Goal: Information Seeking & Learning: Find specific fact

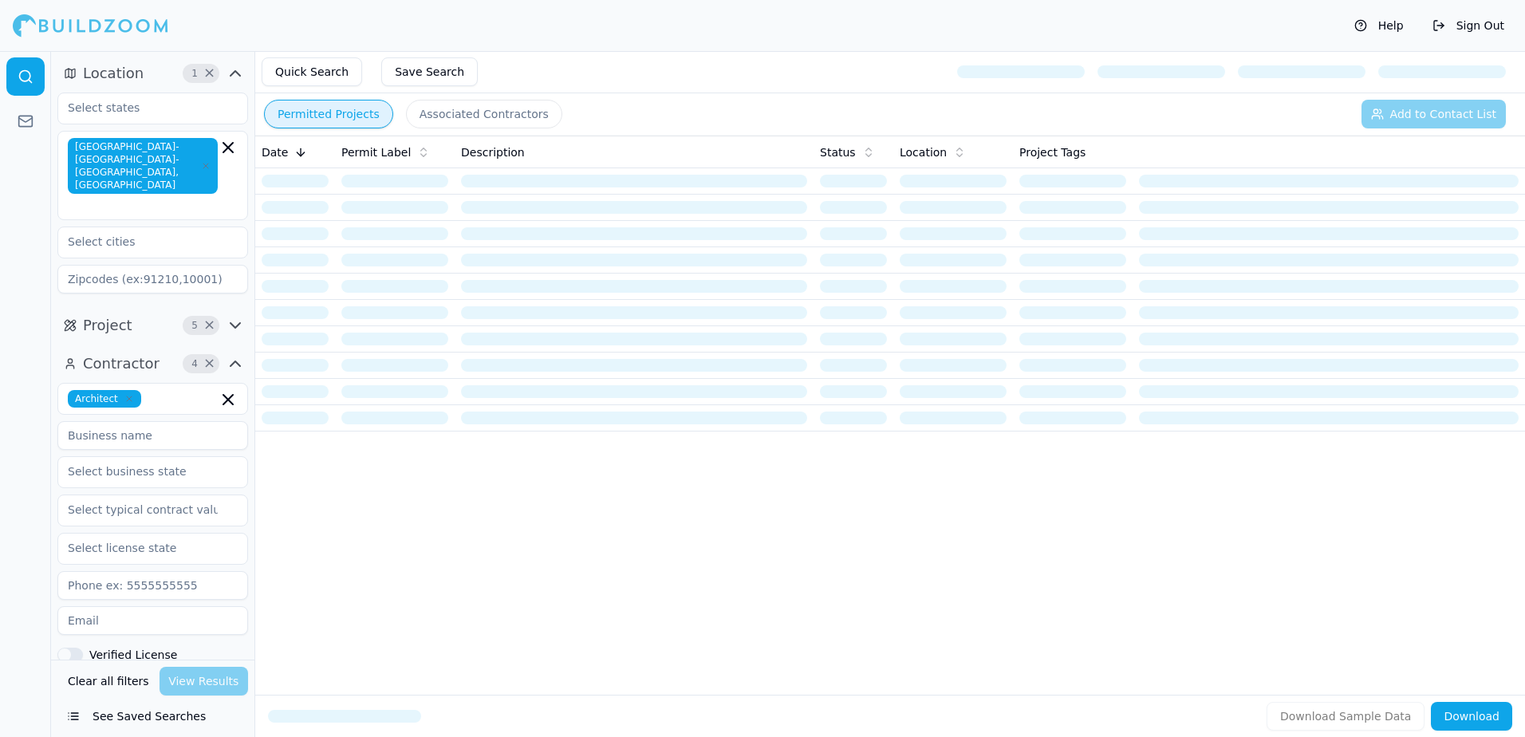
drag, startPoint x: 0, startPoint y: 0, endPoint x: 317, endPoint y: 112, distance: 335.8
click at [317, 112] on button "Permitted Projects" at bounding box center [328, 114] width 129 height 29
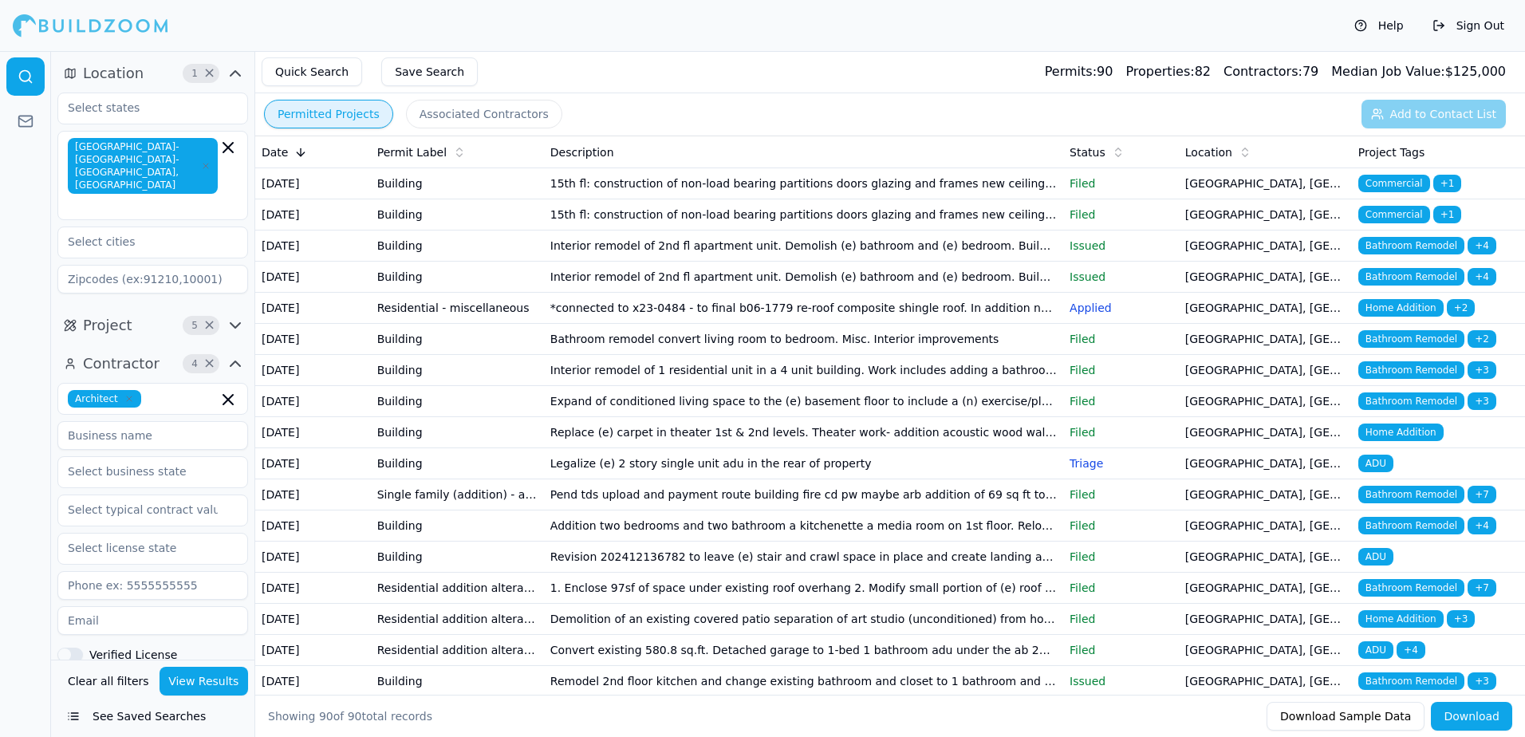
click at [1397, 286] on span "Bathroom Remodel" at bounding box center [1411, 277] width 106 height 18
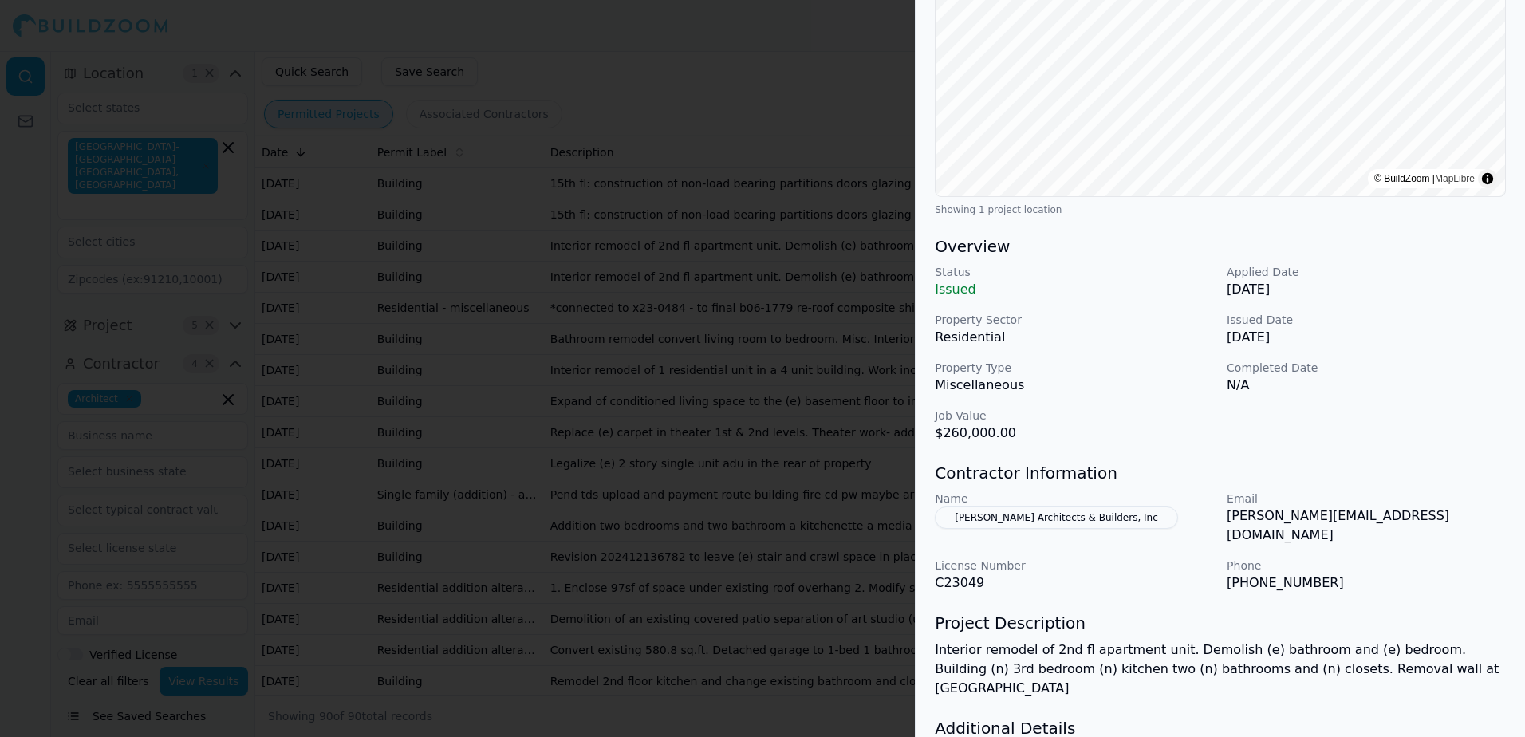
scroll to position [319, 0]
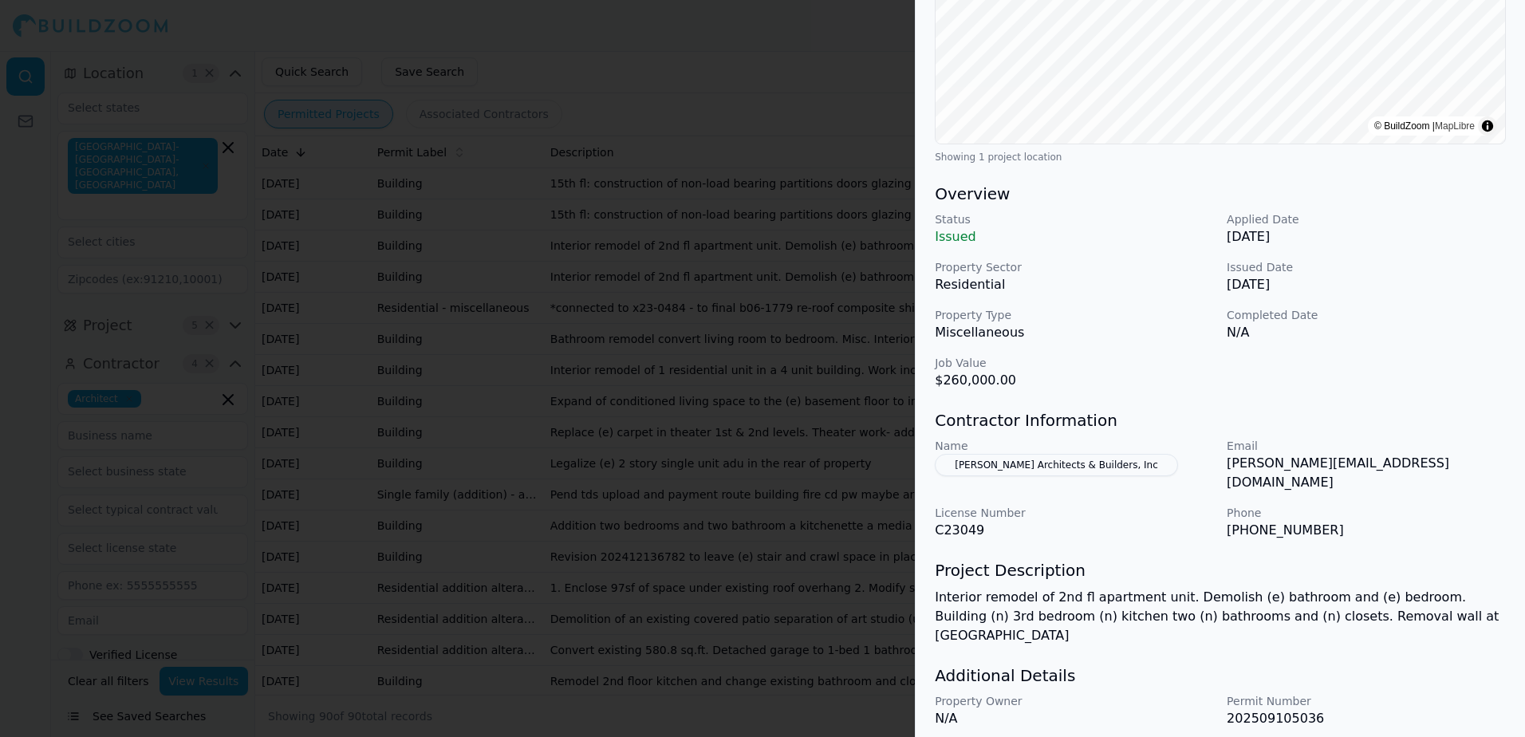
click at [1003, 464] on button "Plonowski Architects & Builders, Inc" at bounding box center [1056, 465] width 243 height 22
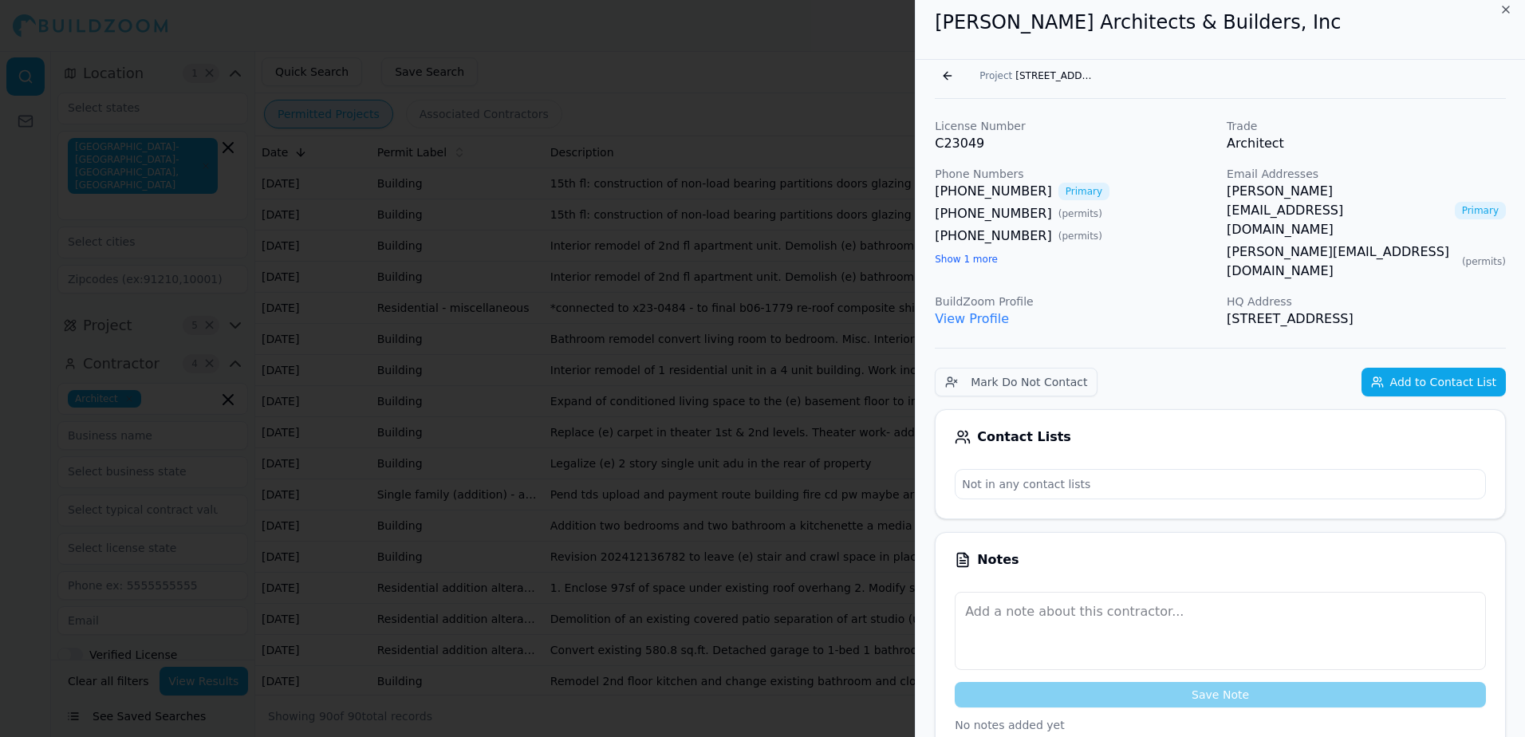
scroll to position [0, 0]
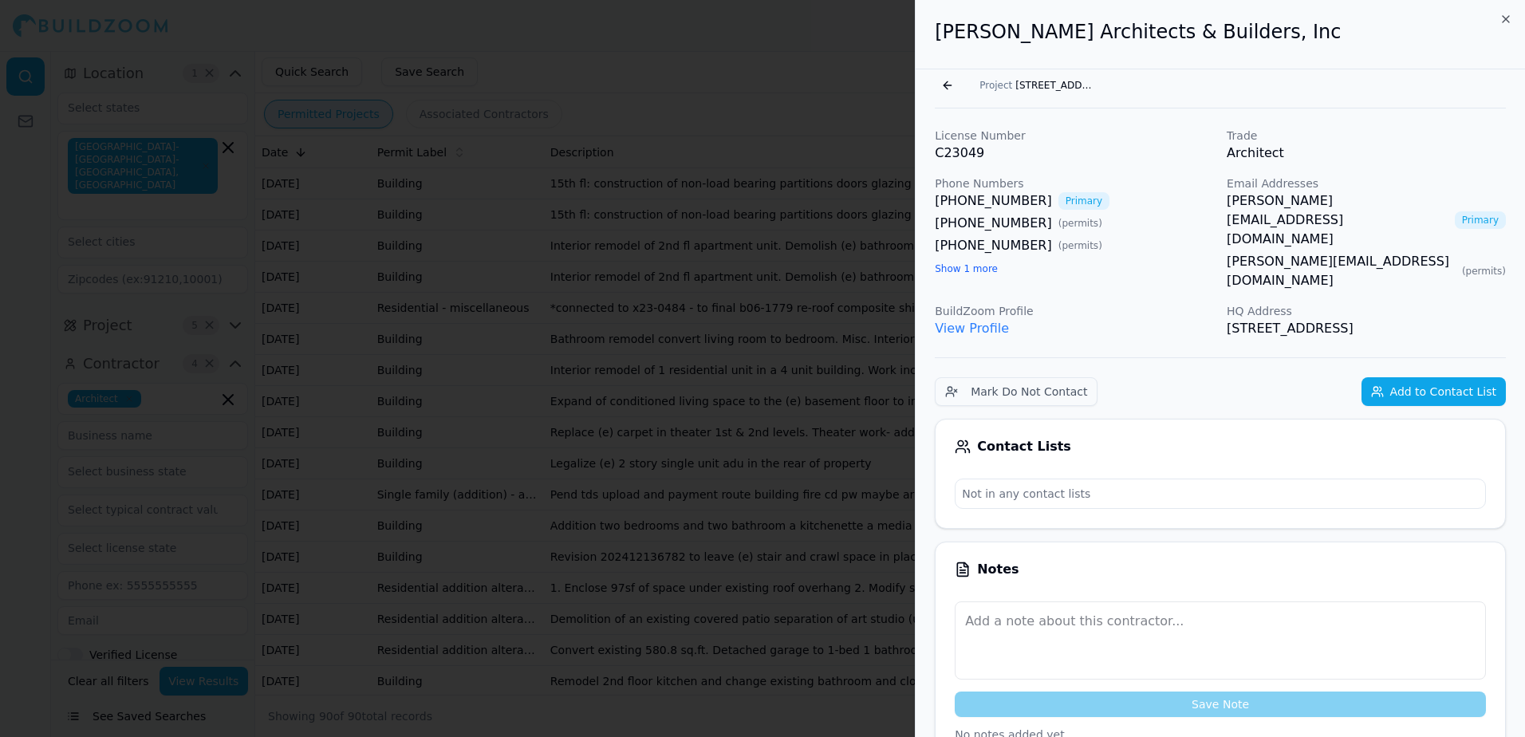
click at [1374, 201] on link "jeff@remodelsanfrancisco.com" at bounding box center [1338, 219] width 222 height 57
click at [944, 88] on button "Go back" at bounding box center [948, 86] width 26 height 26
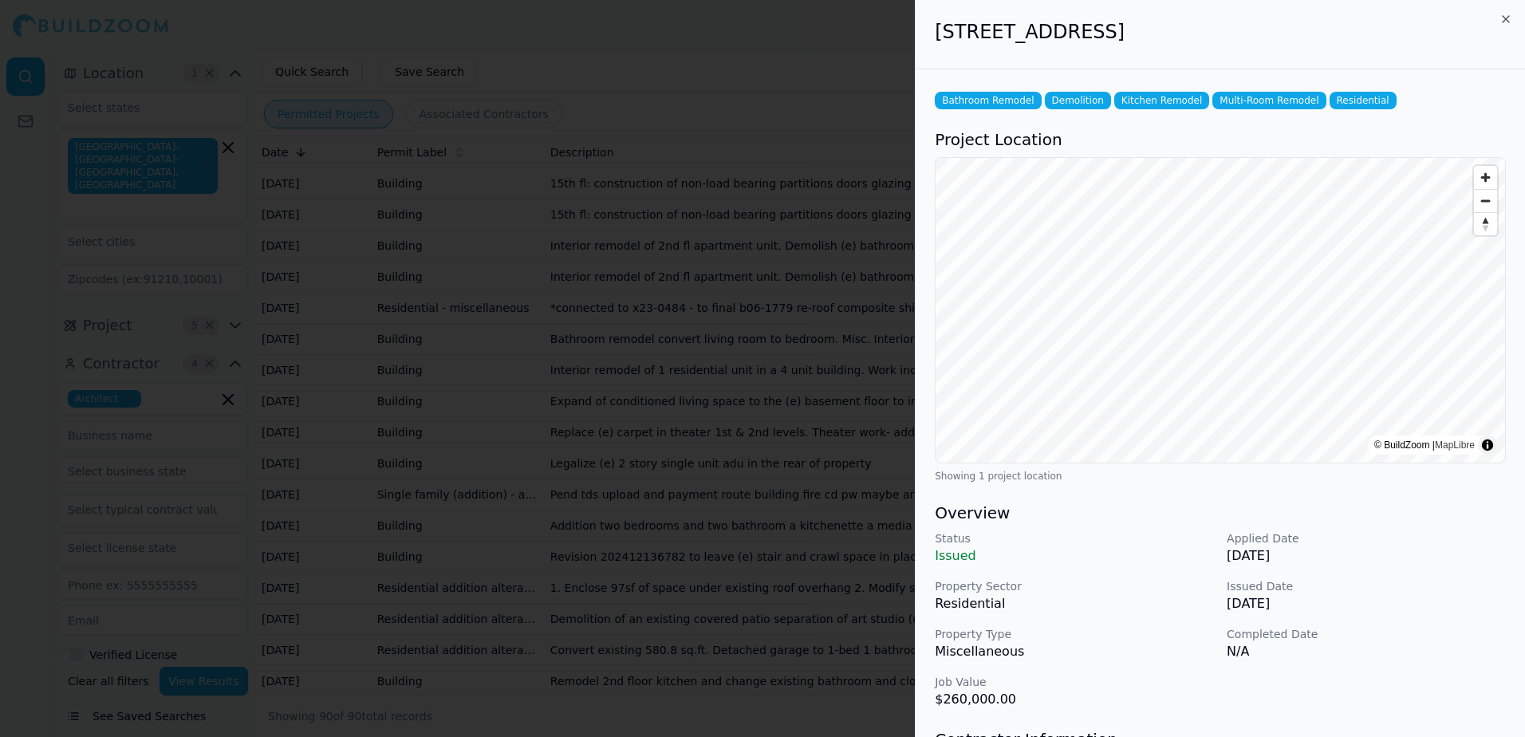
drag, startPoint x: 936, startPoint y: 33, endPoint x: 1282, endPoint y: 31, distance: 345.4
click at [1282, 31] on h2 "1401 39th Ave, San Francisco, CA, 94122" at bounding box center [1220, 32] width 571 height 26
drag, startPoint x: 1282, startPoint y: 31, endPoint x: 1273, endPoint y: 31, distance: 8.8
copy h2 "1401 39th Ave, San Francisco, CA, 94122"
click at [869, 51] on div at bounding box center [762, 368] width 1525 height 737
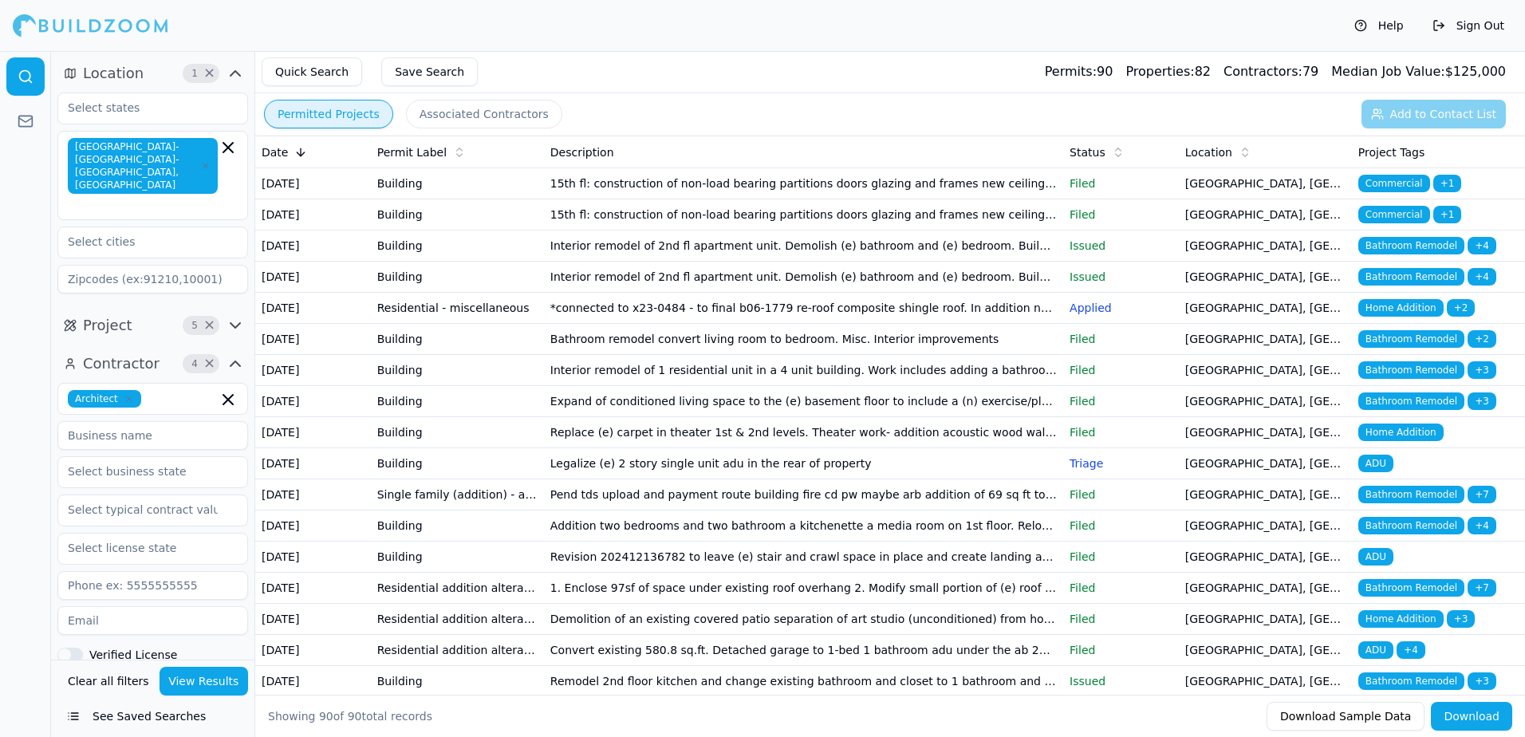
click at [419, 262] on td "Building" at bounding box center [457, 246] width 173 height 31
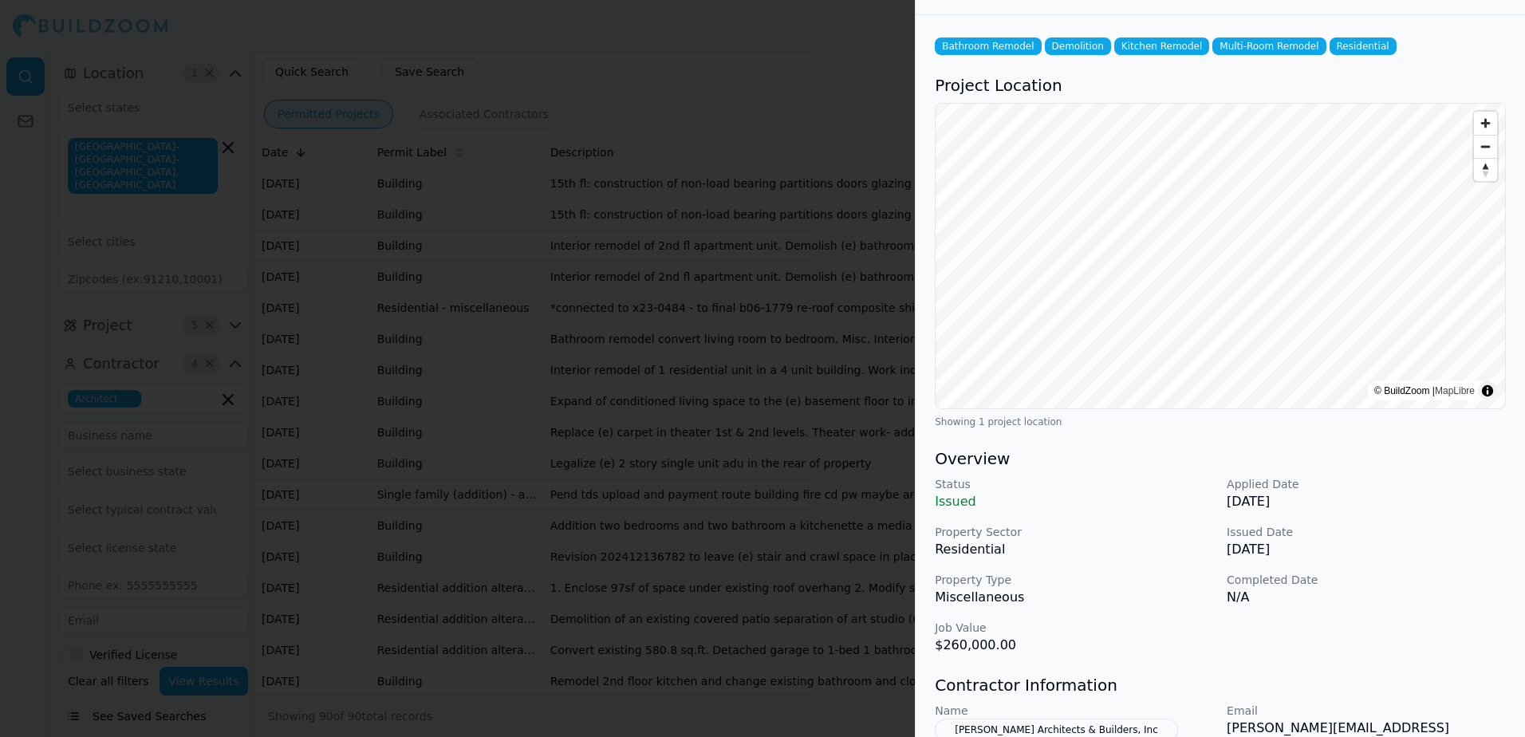
scroll to position [80, 0]
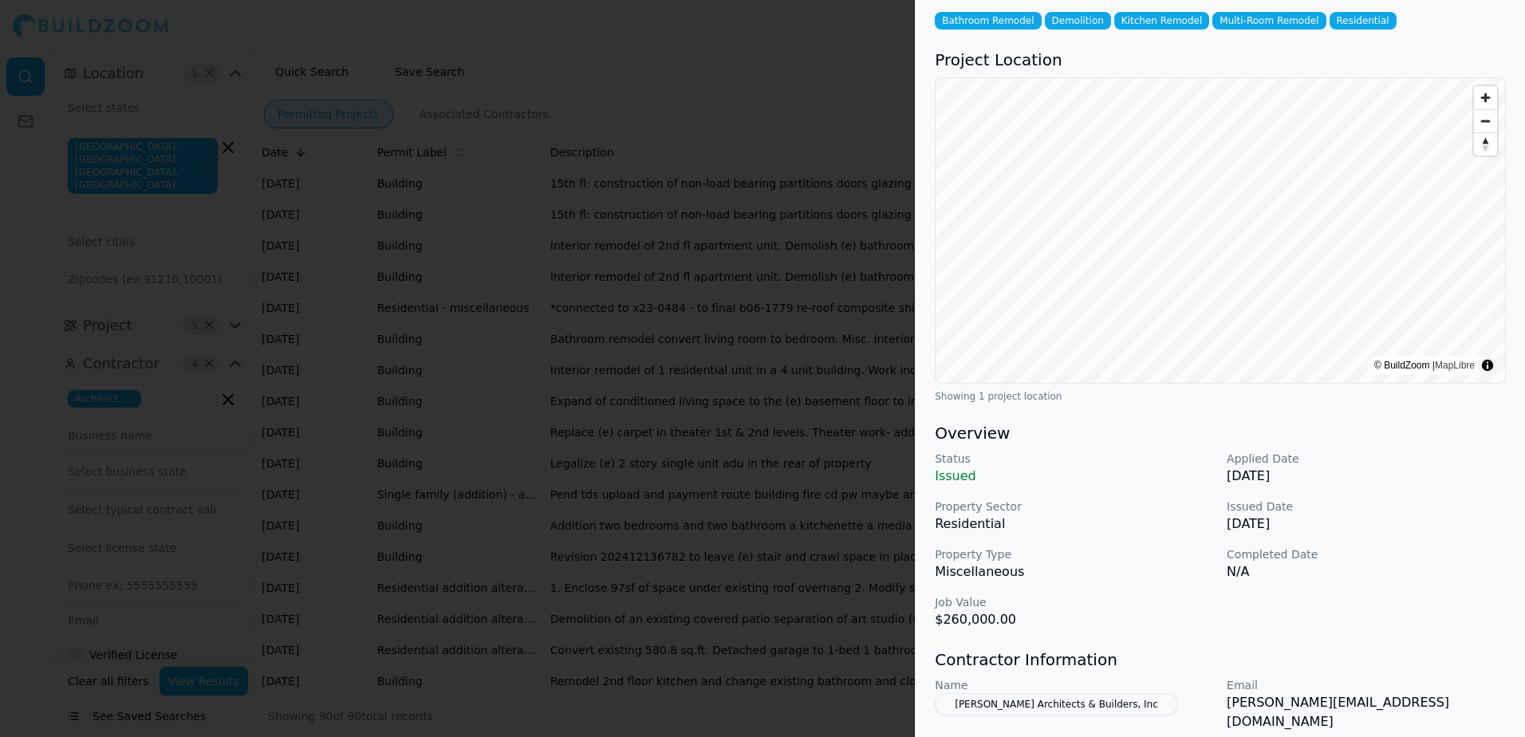
click at [804, 16] on div at bounding box center [762, 368] width 1525 height 737
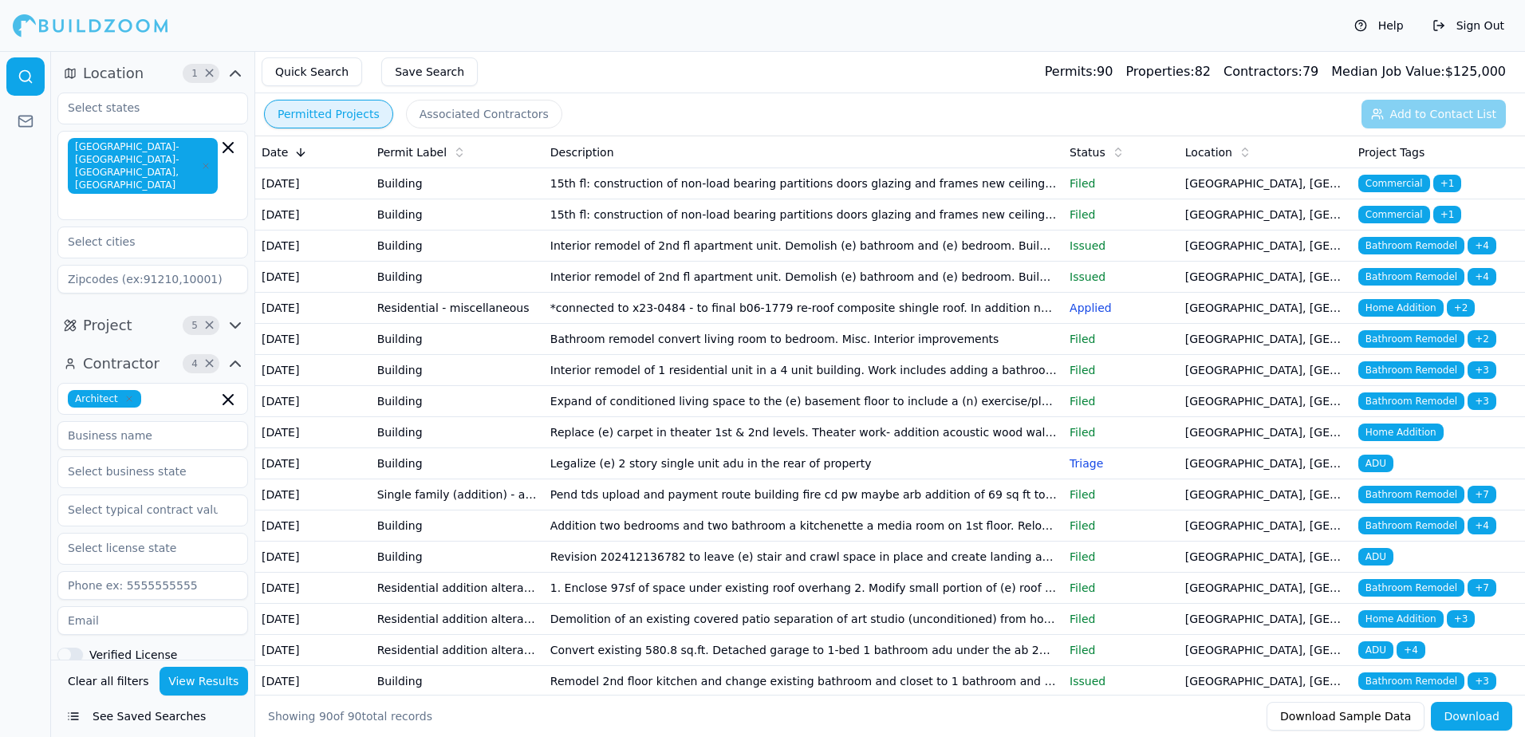
click at [609, 231] on td "15th fl: construction of non-load bearing partitions doors glazing and frames n…" at bounding box center [803, 214] width 519 height 31
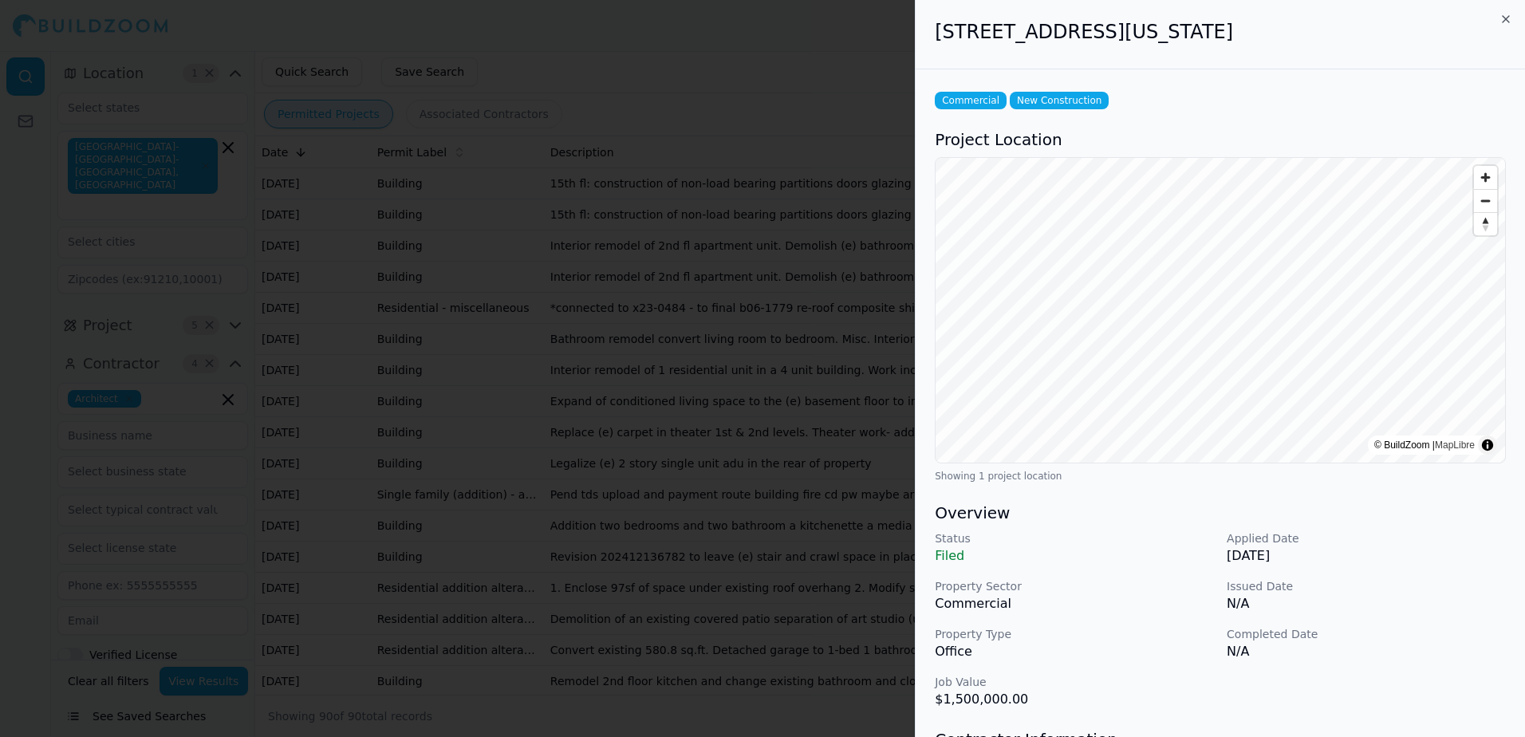
click at [564, 187] on div at bounding box center [762, 368] width 1525 height 737
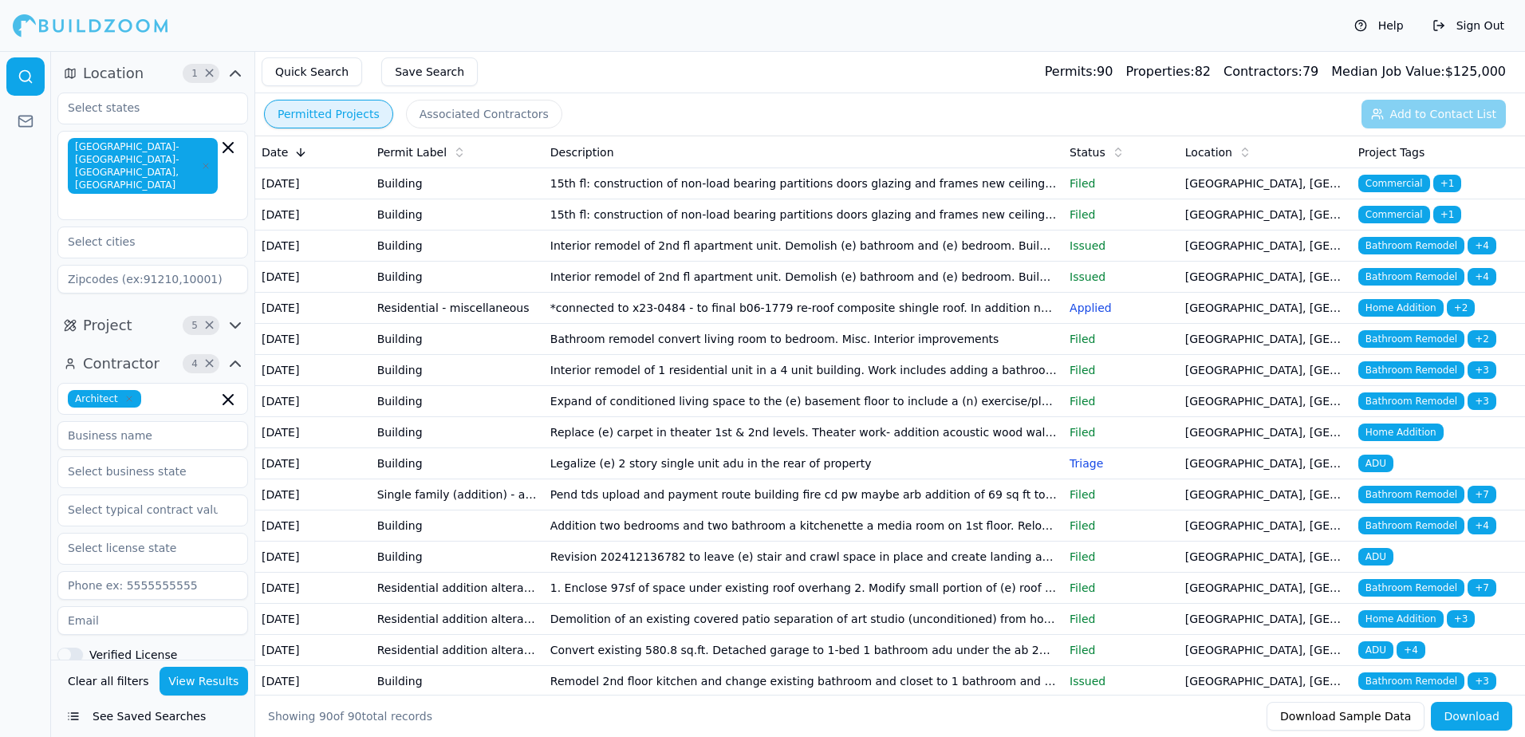
click at [564, 187] on td "15th fl: construction of non-load bearing partitions doors glazing and frames n…" at bounding box center [803, 183] width 519 height 31
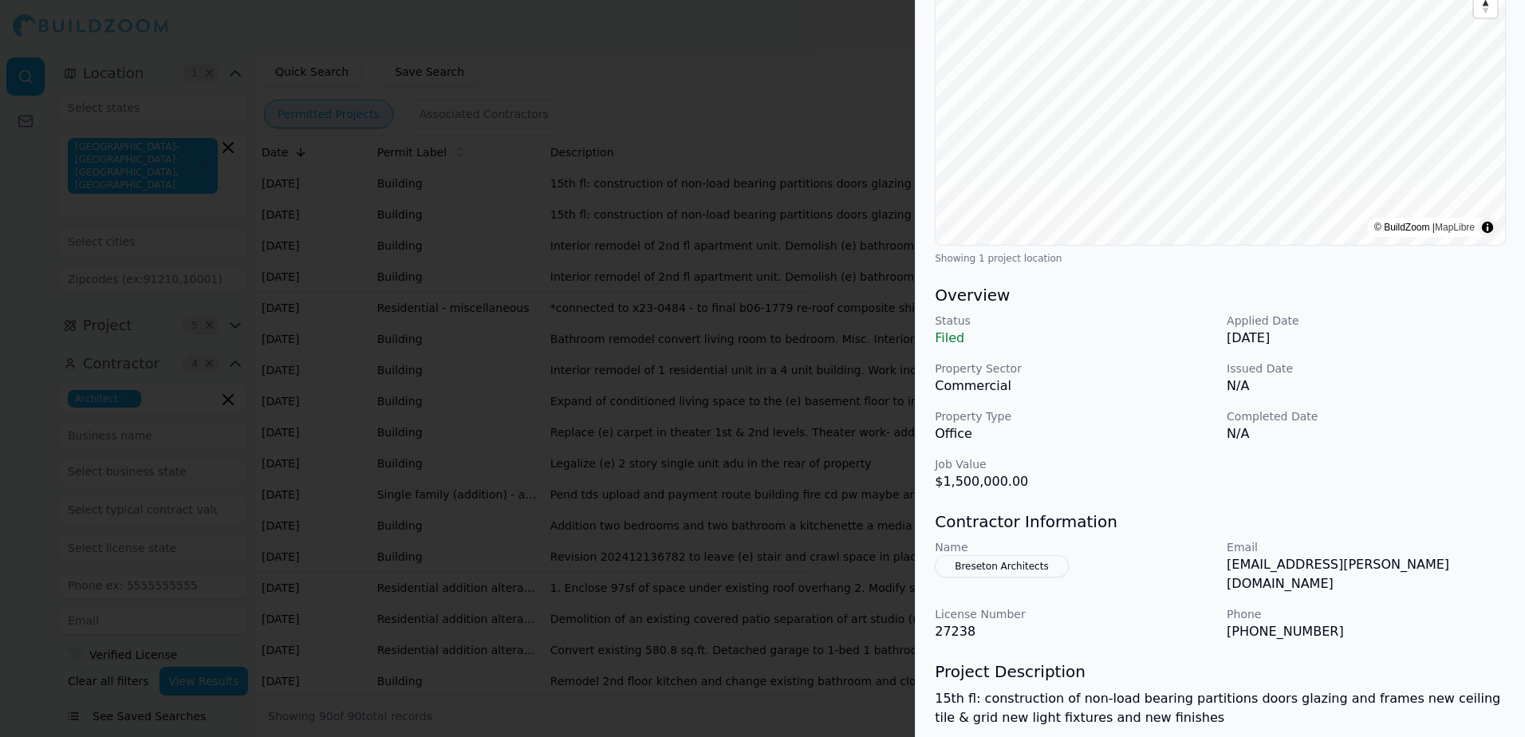
scroll to position [342, 0]
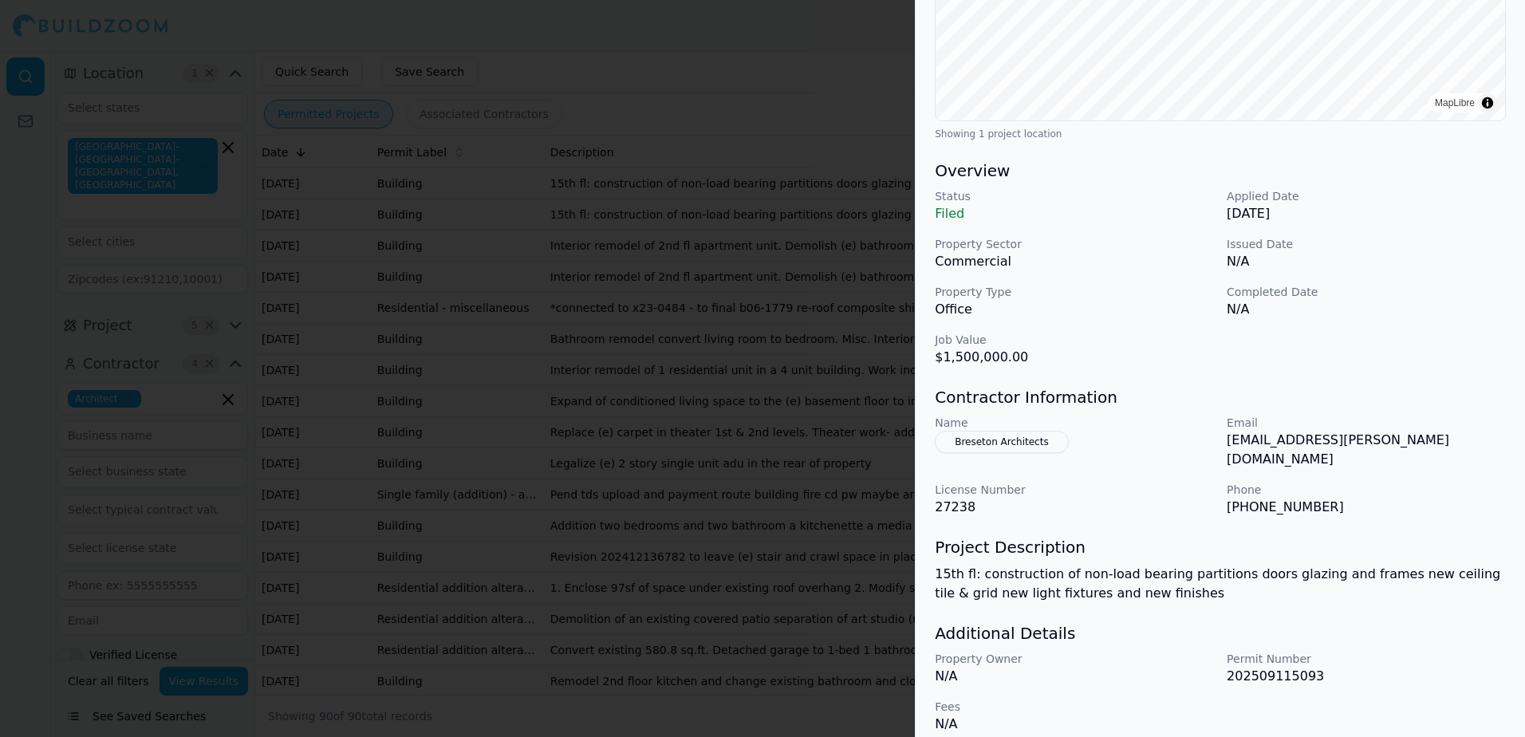
click at [855, 44] on div at bounding box center [762, 368] width 1525 height 737
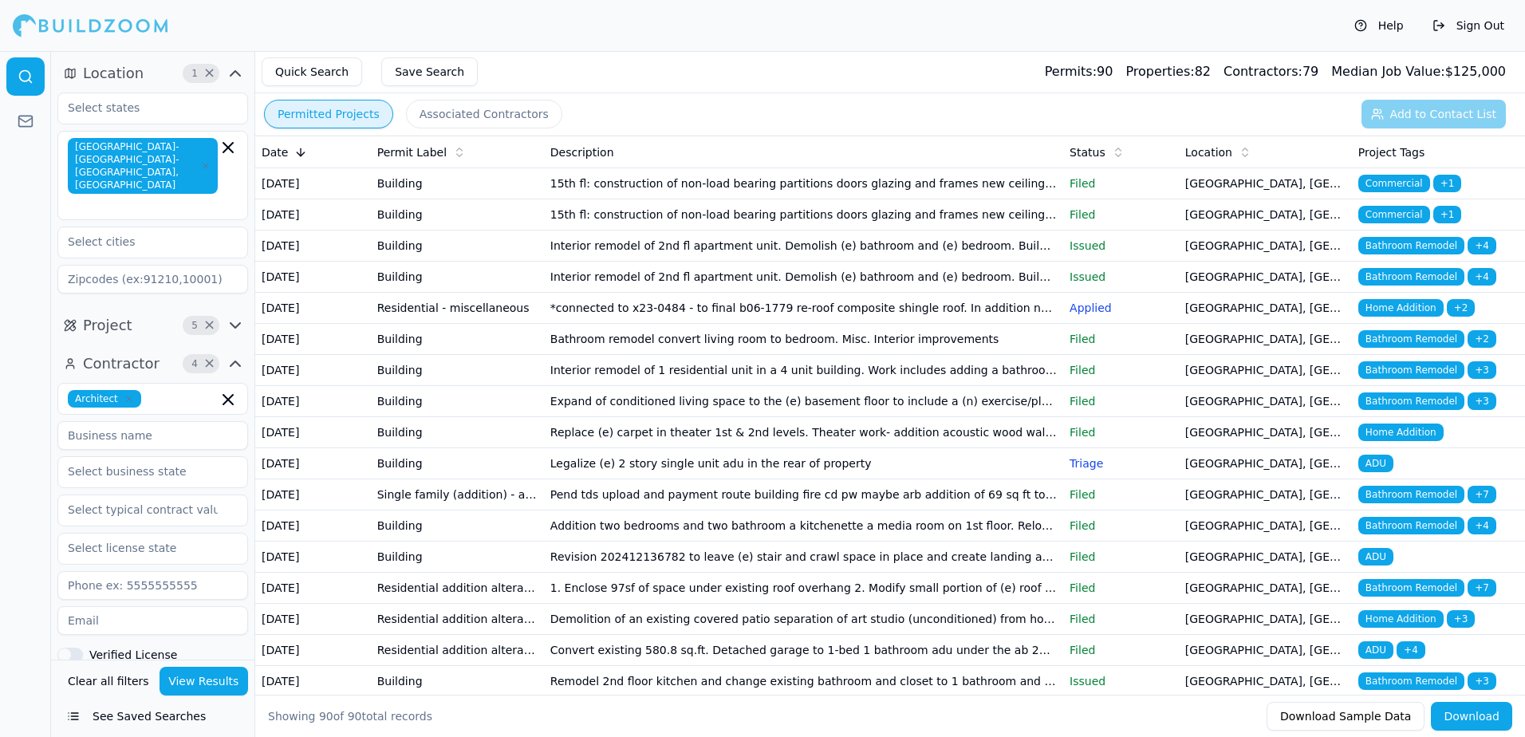
click at [420, 324] on td "Residential - miscellaneous" at bounding box center [457, 308] width 173 height 31
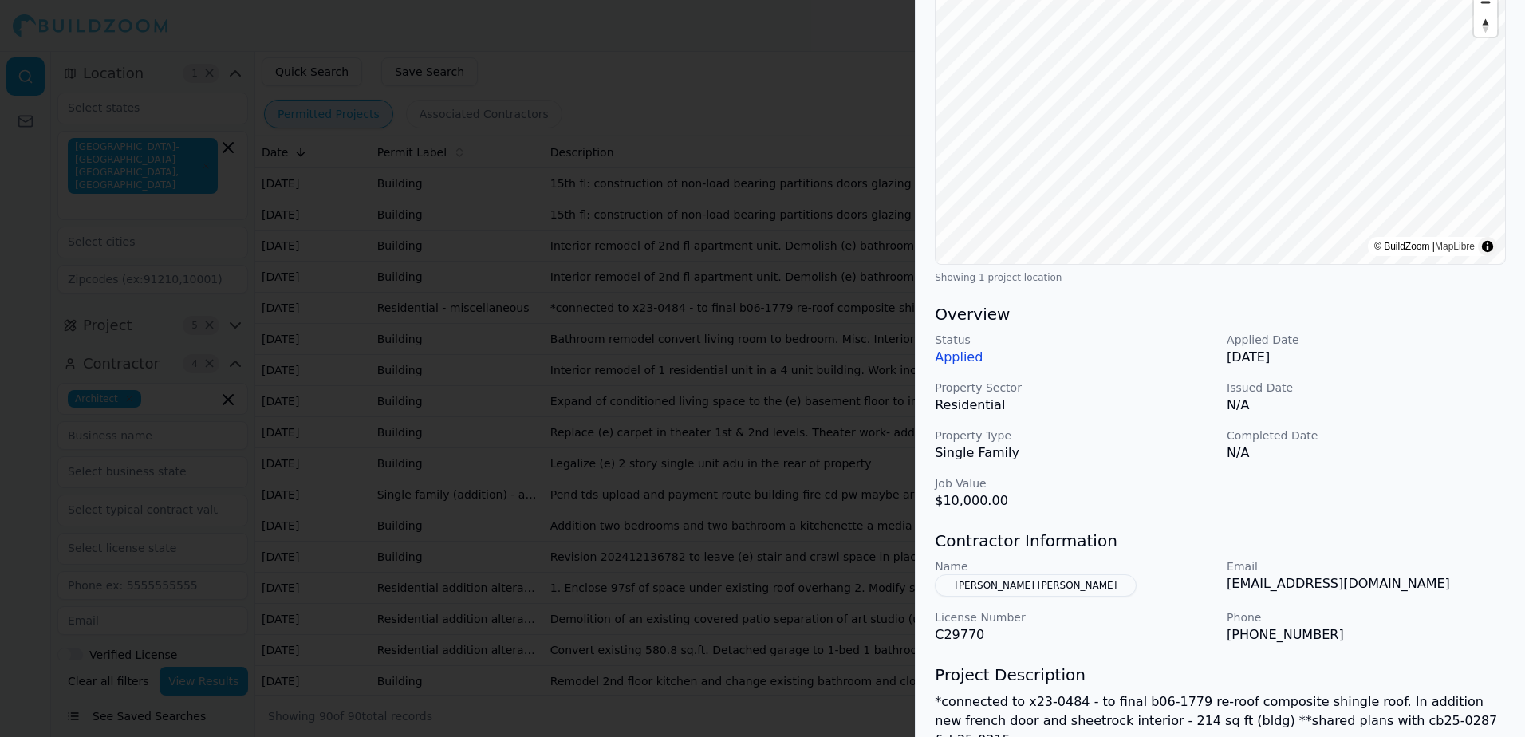
scroll to position [239, 0]
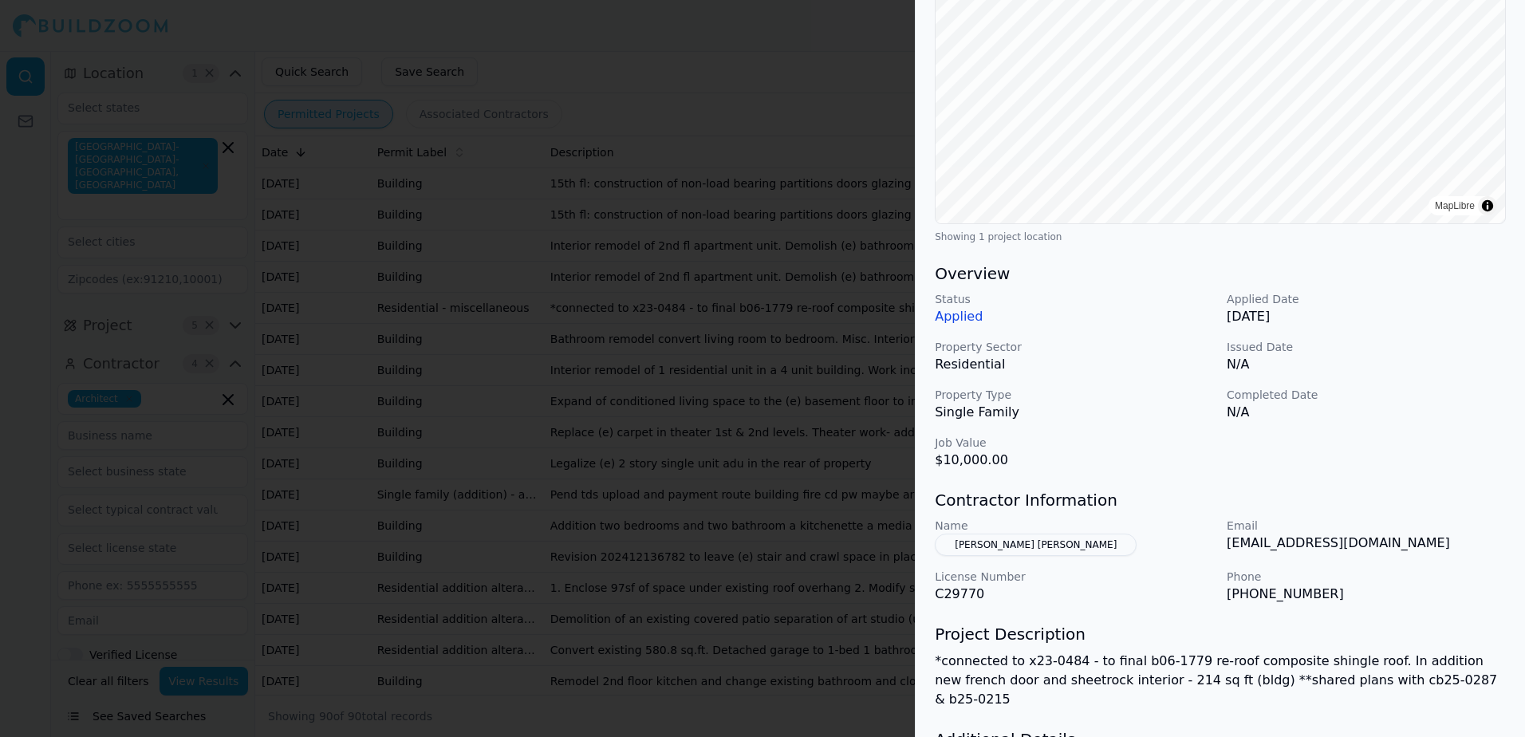
click at [812, 51] on div at bounding box center [762, 368] width 1525 height 737
